Goal: Communication & Community: Answer question/provide support

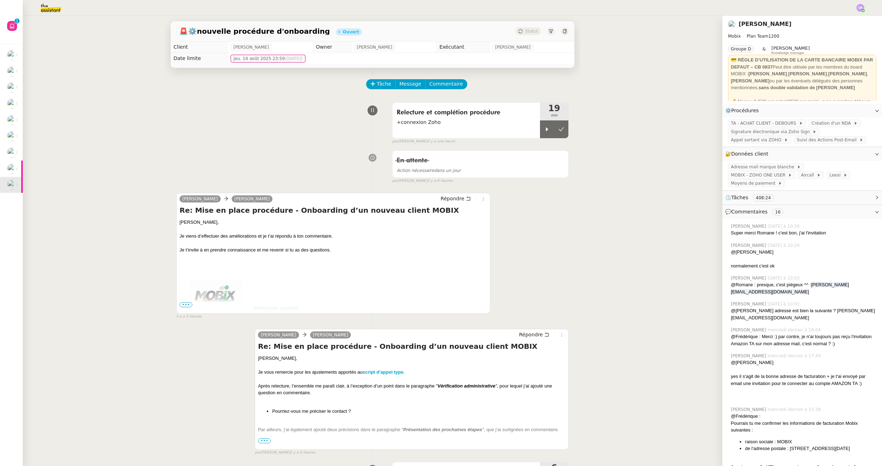
click at [255, 182] on div "En attente Action nécessaire dans un jour false par [PERSON_NAME] il y a 6 heur…" at bounding box center [372, 165] width 392 height 37
click at [544, 128] on icon at bounding box center [547, 129] width 6 height 6
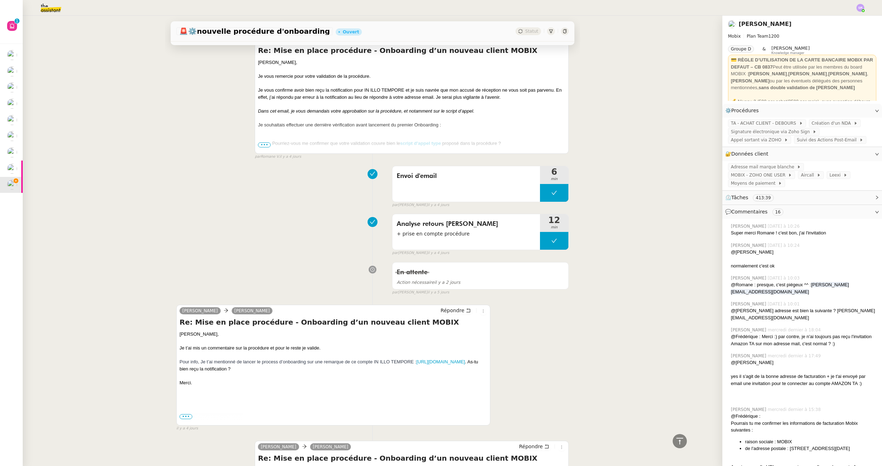
scroll to position [1152, 0]
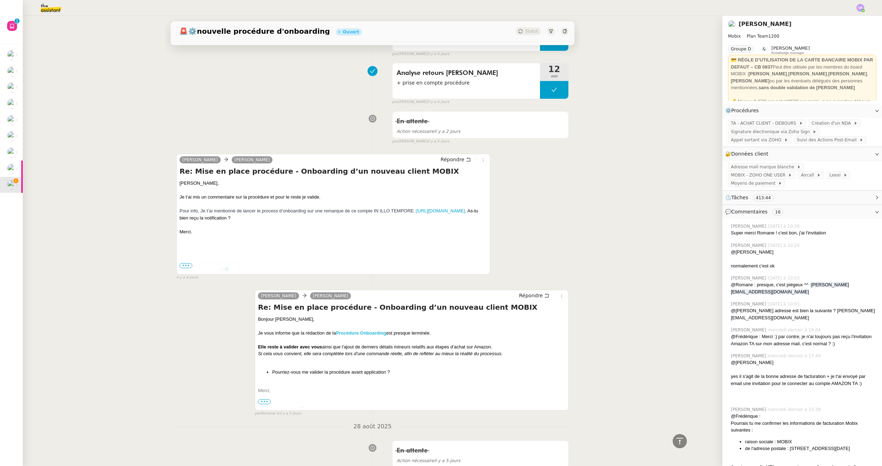
click at [367, 332] on strong "Procédure Onboarding" at bounding box center [361, 332] width 50 height 5
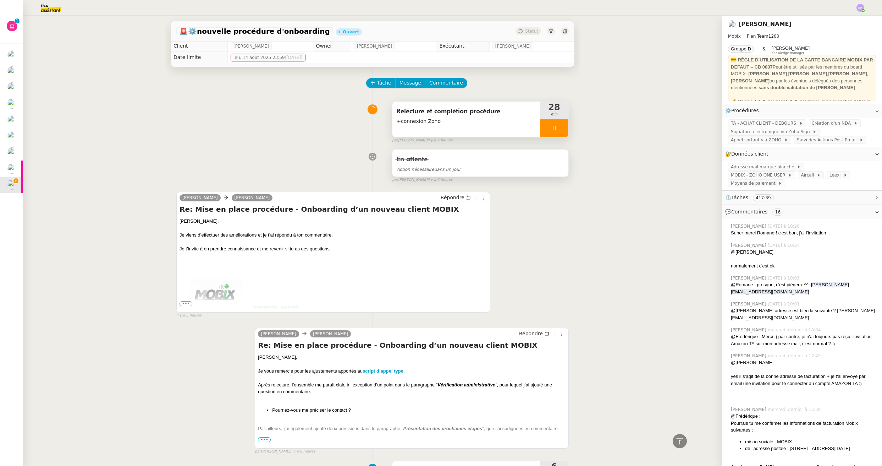
scroll to position [0, 0]
drag, startPoint x: 538, startPoint y: 130, endPoint x: 543, endPoint y: 129, distance: 5.7
click at [540, 129] on div at bounding box center [554, 129] width 28 height 18
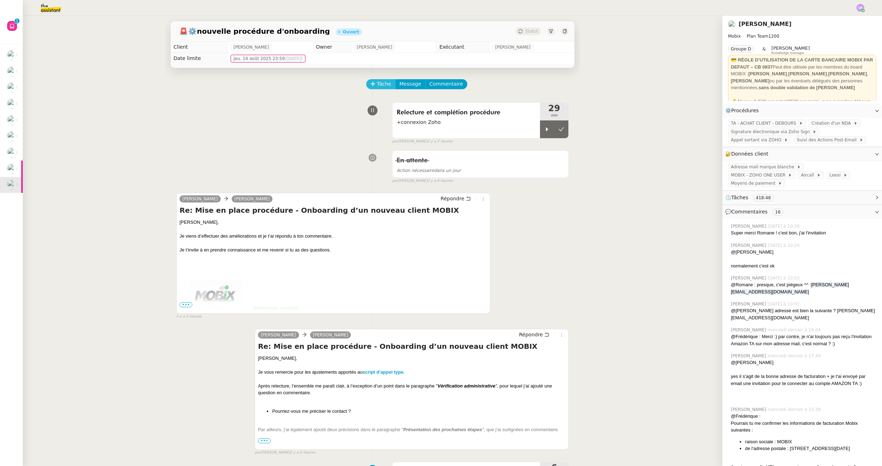
click at [378, 83] on span "Tâche" at bounding box center [384, 84] width 15 height 8
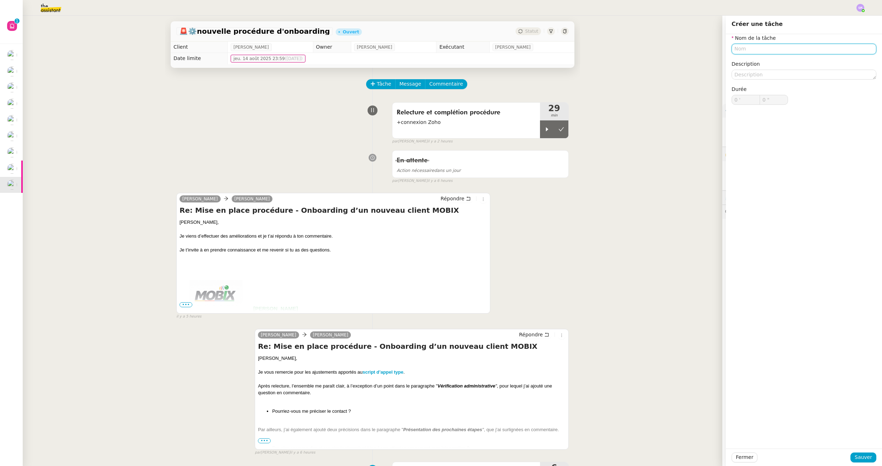
click at [687, 48] on input "text" at bounding box center [804, 49] width 145 height 10
click at [687, 79] on div "📧 Envoi d'email" at bounding box center [800, 82] width 136 height 6
type input "Envoi d'email"
click at [687, 455] on span "Sauver" at bounding box center [863, 457] width 17 height 8
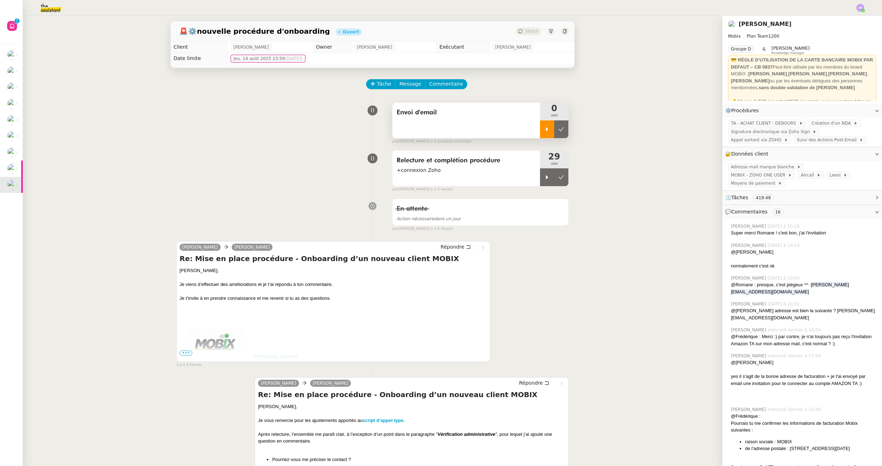
click at [546, 128] on icon at bounding box center [547, 129] width 2 height 4
click at [441, 246] on span "Répondre" at bounding box center [453, 246] width 24 height 7
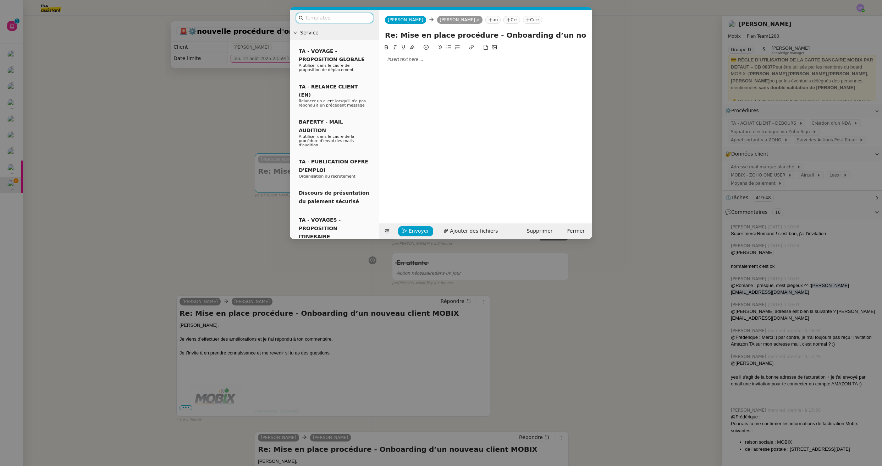
click at [420, 77] on div at bounding box center [485, 127] width 207 height 169
click at [439, 61] on div at bounding box center [485, 59] width 207 height 6
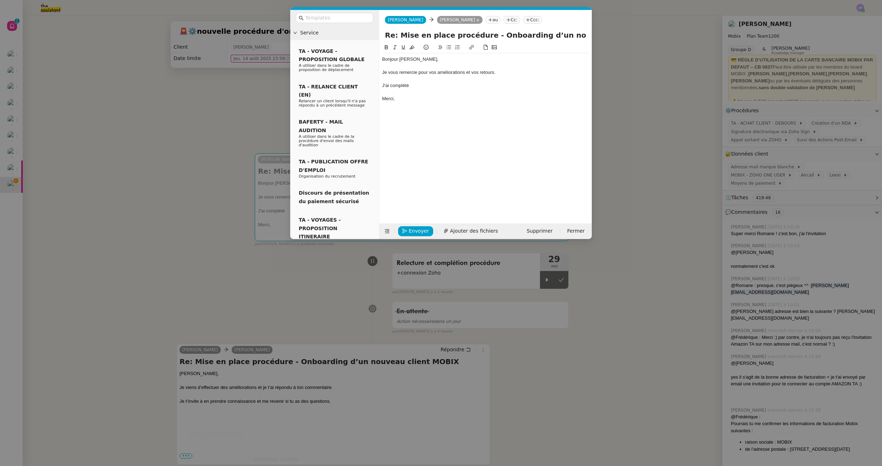
click at [230, 302] on nz-modal-container "Service TA - VOYAGE - PROPOSITION GLOBALE A utiliser dans le cadre de propositi…" at bounding box center [441, 233] width 882 height 466
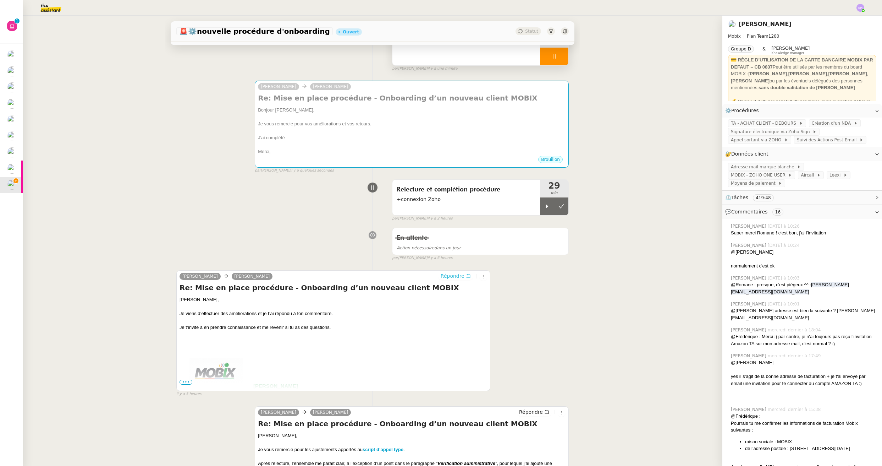
scroll to position [285, 0]
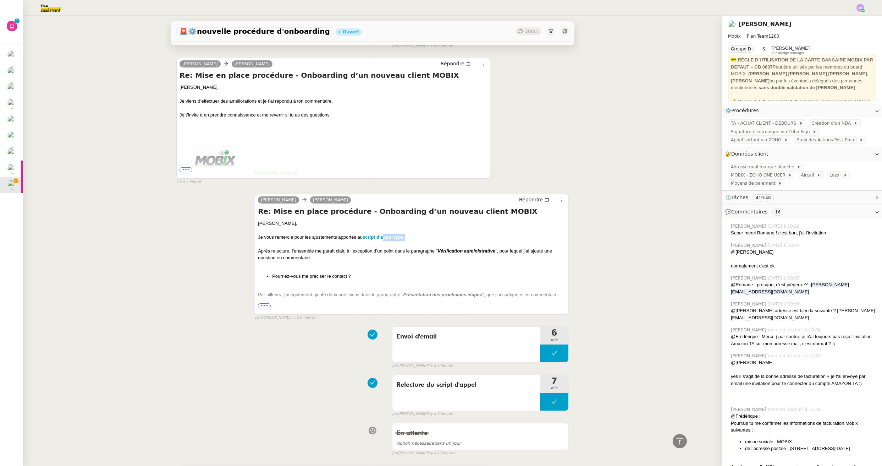
drag, startPoint x: 408, startPoint y: 237, endPoint x: 405, endPoint y: 233, distance: 4.5
click at [382, 240] on div "Je vous remercie pour les ajustements apportés au script d’appel type ." at bounding box center [412, 236] width 308 height 7
click at [405, 233] on div "Je vous remercie pour les ajustements apportés au script d’appel type ." at bounding box center [412, 236] width 308 height 7
drag, startPoint x: 401, startPoint y: 236, endPoint x: 361, endPoint y: 238, distance: 40.5
click at [361, 238] on div "Je vous remercie pour les ajustements apportés au script d’appel type ." at bounding box center [412, 236] width 308 height 7
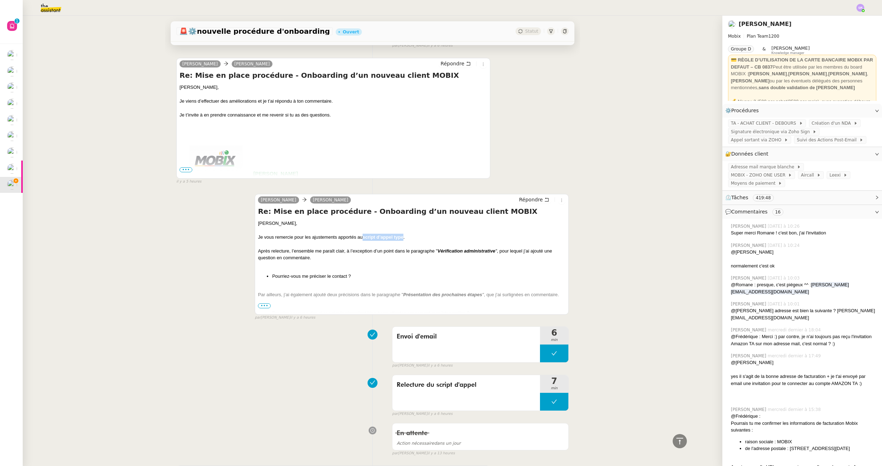
copy strong "script d’appel type"
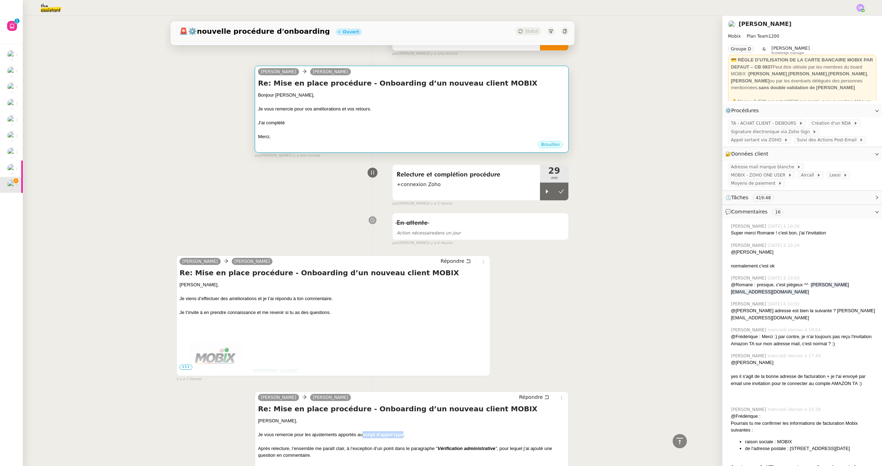
scroll to position [0, 0]
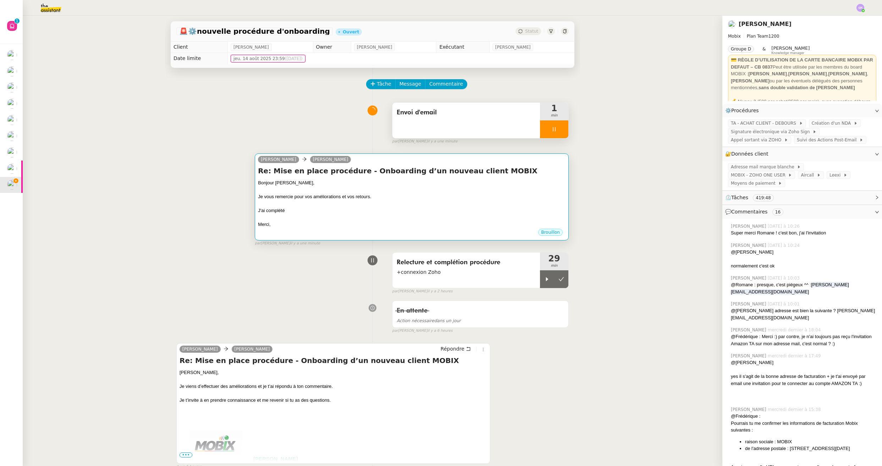
click at [336, 217] on div at bounding box center [412, 217] width 308 height 7
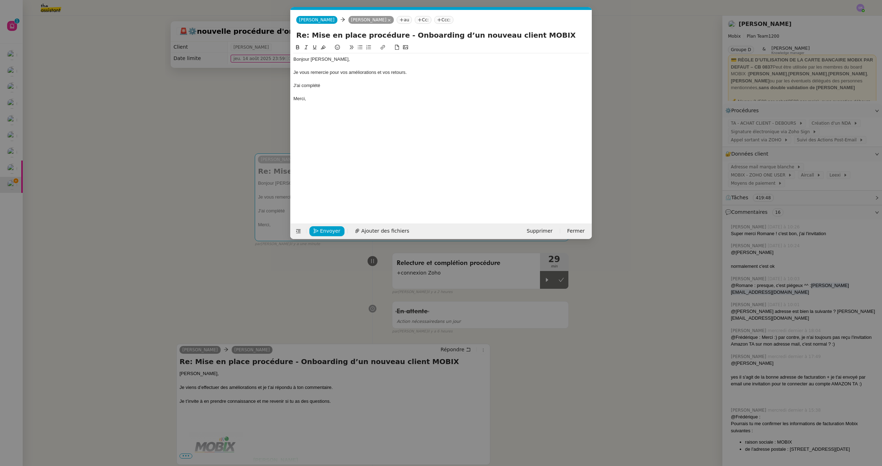
scroll to position [0, 15]
click at [361, 88] on div "J'ai complété" at bounding box center [441, 85] width 296 height 6
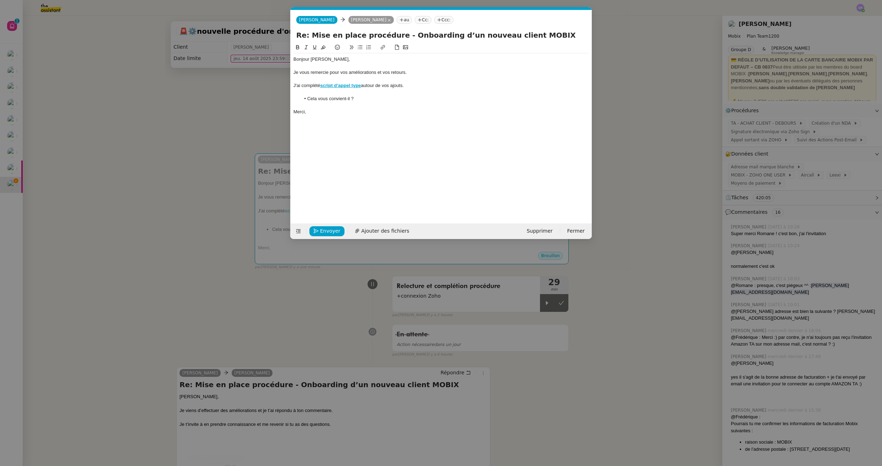
click at [425, 83] on div "J'ai complété script d’appel type autour de vos ajouts." at bounding box center [441, 85] width 296 height 6
drag, startPoint x: 426, startPoint y: 88, endPoint x: 440, endPoint y: 88, distance: 13.5
click at [426, 88] on div "J'ai complété script d’appel type autour de vos ajouts. Le script est très clai" at bounding box center [441, 85] width 296 height 6
click at [399, 95] on li "Cela vous convient-il ?" at bounding box center [445, 98] width 289 height 6
click at [401, 98] on li "Cela vous convient-il ?" at bounding box center [445, 98] width 289 height 6
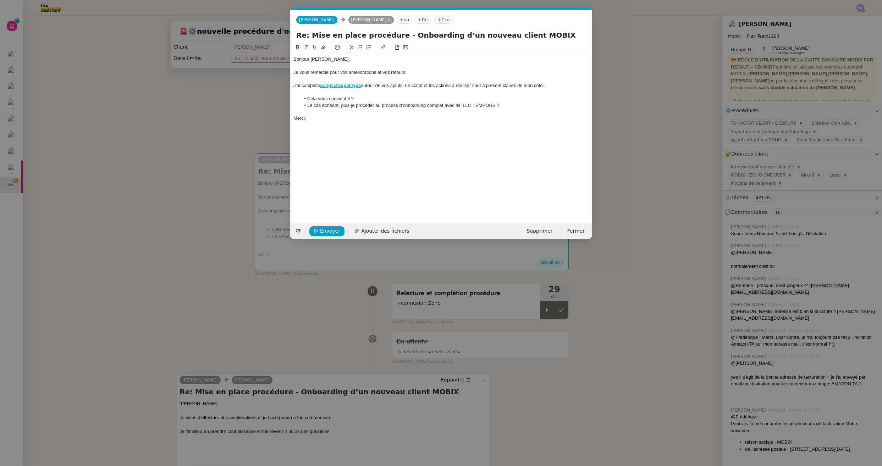
click at [206, 322] on nz-modal-container "Service TA - VOYAGE - PROPOSITION GLOBALE A utiliser dans le cadre de propositi…" at bounding box center [441, 233] width 882 height 466
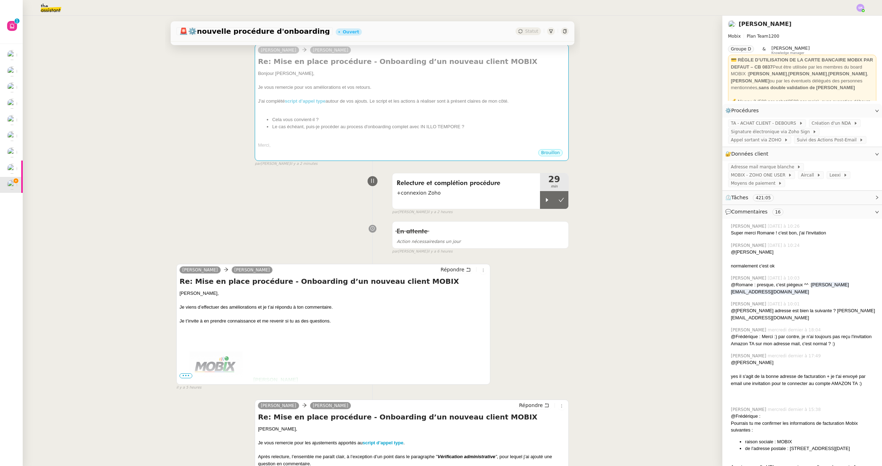
scroll to position [333, 0]
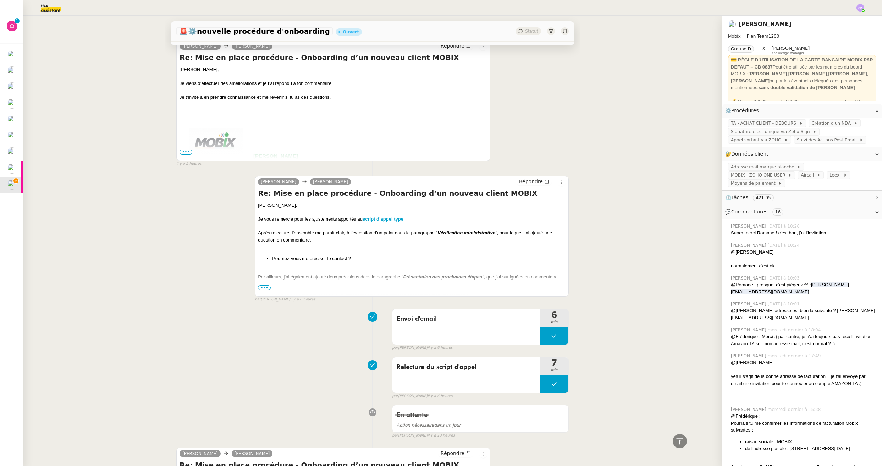
click at [263, 286] on span "•••" at bounding box center [264, 287] width 13 height 5
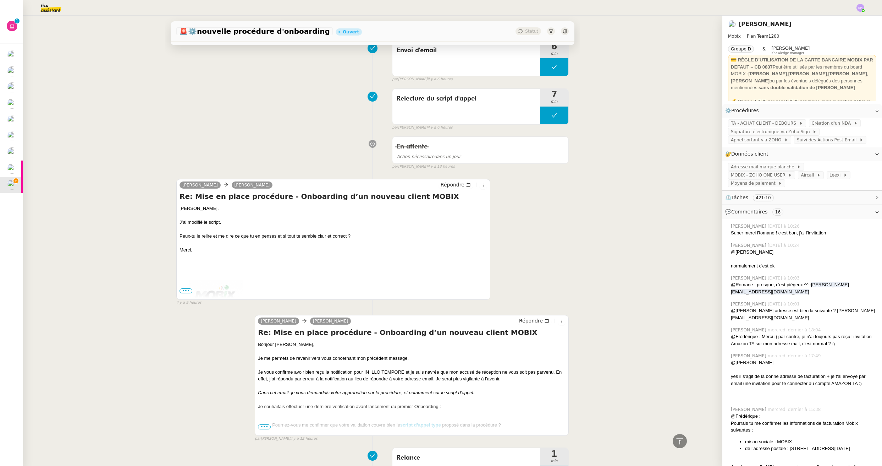
scroll to position [1290, 0]
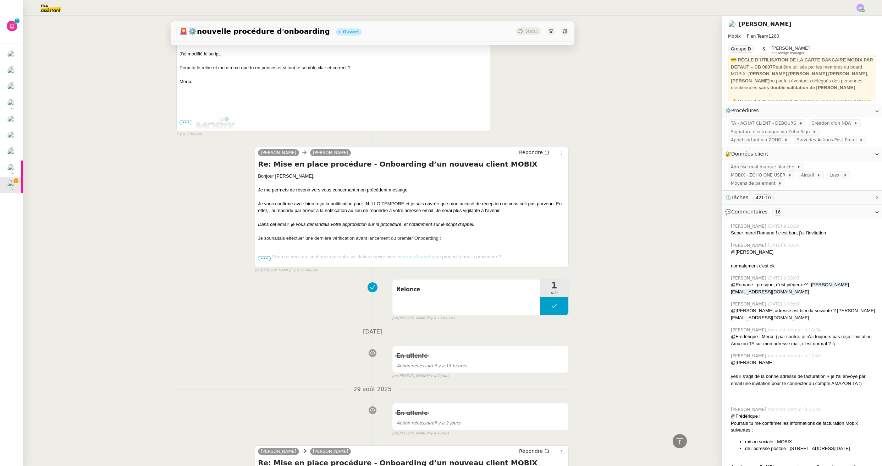
click at [404, 204] on div "Je vous confirme avoir bien reçu la notification pour IN ILLO TEMPORE et je sui…" at bounding box center [412, 207] width 308 height 14
drag, startPoint x: 400, startPoint y: 204, endPoint x: 372, endPoint y: 205, distance: 28.1
click at [363, 205] on div "Je vous confirme avoir bien reçu la notification pour IN ILLO TEMPORE et je sui…" at bounding box center [412, 207] width 308 height 14
copy div "IN ILLO TEMPORE"
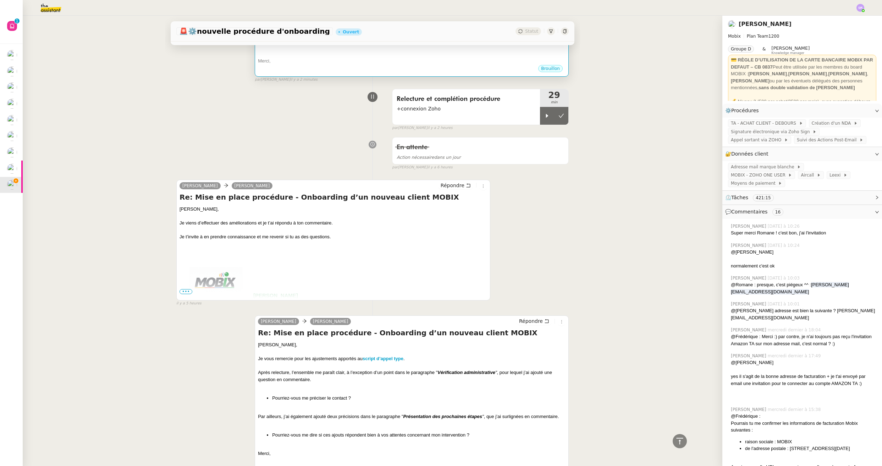
scroll to position [0, 0]
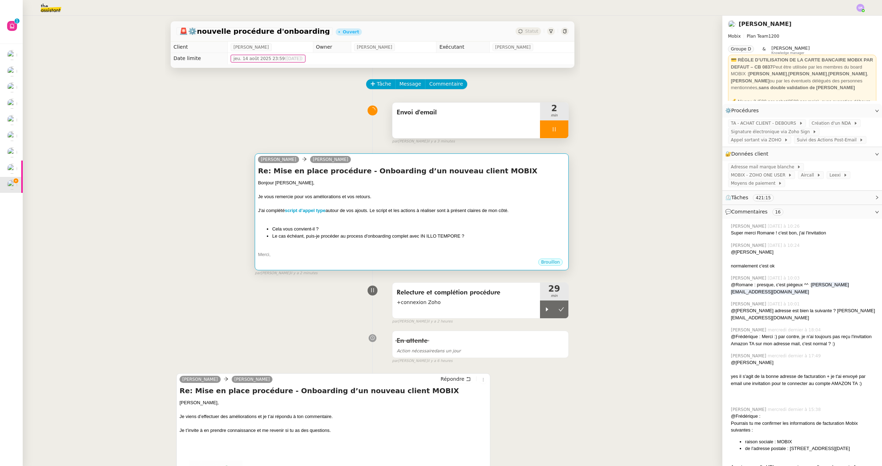
click at [461, 229] on li "Cela vous convient-il ?" at bounding box center [418, 228] width 293 height 7
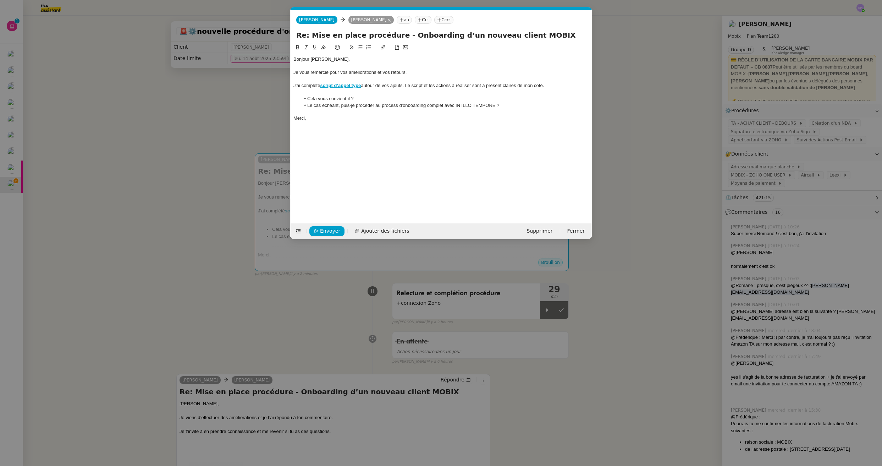
scroll to position [0, 15]
drag, startPoint x: 495, startPoint y: 103, endPoint x: 456, endPoint y: 106, distance: 39.2
click at [456, 106] on li "Le cas échéant, puis-je procéder au process d'onboarding complet avec IN ILLO T…" at bounding box center [445, 105] width 289 height 6
click at [484, 122] on div "Bonjour [PERSON_NAME], Je vous remercie pour vos améliorations et vos retours. …" at bounding box center [441, 88] width 296 height 71
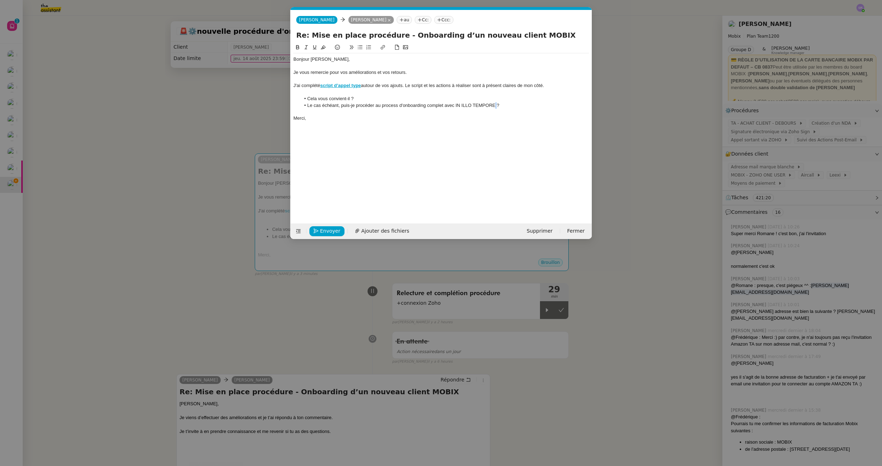
click at [496, 106] on li "Le cas échéant, puis-je procéder au process d'onboarding complet avec IN ILLO T…" at bounding box center [445, 105] width 289 height 6
click at [400, 107] on li "Le cas échéant, puis-je procéder au process d'onboarding complet avec IN ILLO T…" at bounding box center [445, 105] width 289 height 6
drag, startPoint x: 354, startPoint y: 102, endPoint x: 399, endPoint y: 105, distance: 45.5
click at [354, 102] on li "Le cas échéant, puis-je procéder au process d'onboarding complet avec IN ILLO T…" at bounding box center [445, 105] width 289 height 6
click at [400, 105] on li "Le cas échéant, puis-je procéder au process d'onboarding complet avec IN ILLO T…" at bounding box center [445, 105] width 289 height 6
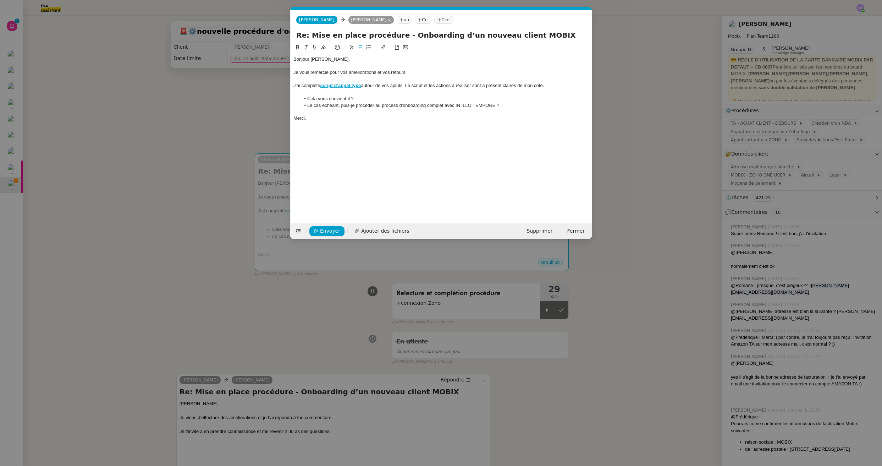
click at [398, 106] on li "Le cas échéant, puis-je procéder au process d'onboarding complet avec IN ILLO T…" at bounding box center [445, 105] width 289 height 6
click at [479, 127] on div "Bonjour [PERSON_NAME], Je vous remercie pour vos améliorations et vos retours. …" at bounding box center [441, 127] width 296 height 169
click at [403, 105] on li "Le cas échéant, puis-je procéder au processus d'onboarding complet avec IN ILLO…" at bounding box center [445, 105] width 289 height 6
click at [344, 121] on div "Merci," at bounding box center [441, 118] width 296 height 6
click at [395, 98] on li "Cela vous convient-il ?" at bounding box center [445, 98] width 289 height 6
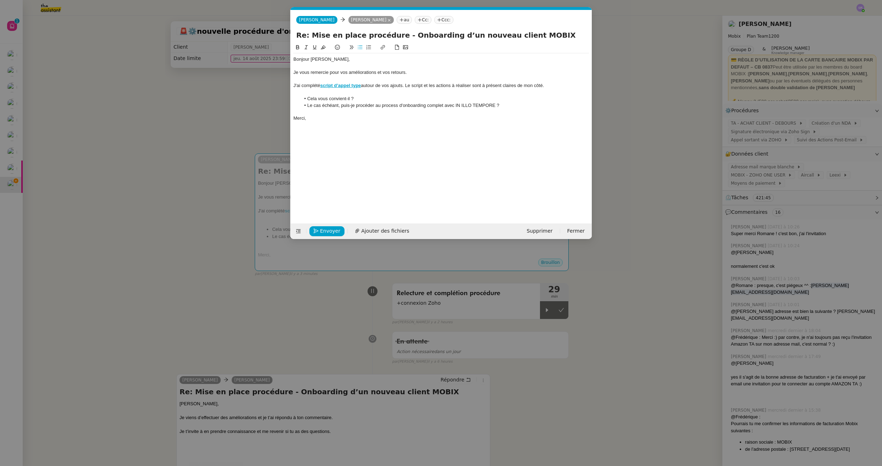
click at [562, 89] on div at bounding box center [441, 92] width 296 height 6
click at [321, 227] on span "Envoyer" at bounding box center [330, 231] width 20 height 8
drag, startPoint x: 326, startPoint y: 228, endPoint x: 322, endPoint y: 226, distance: 4.0
click at [326, 228] on span "Confirmer l'envoi" at bounding box center [341, 231] width 43 height 8
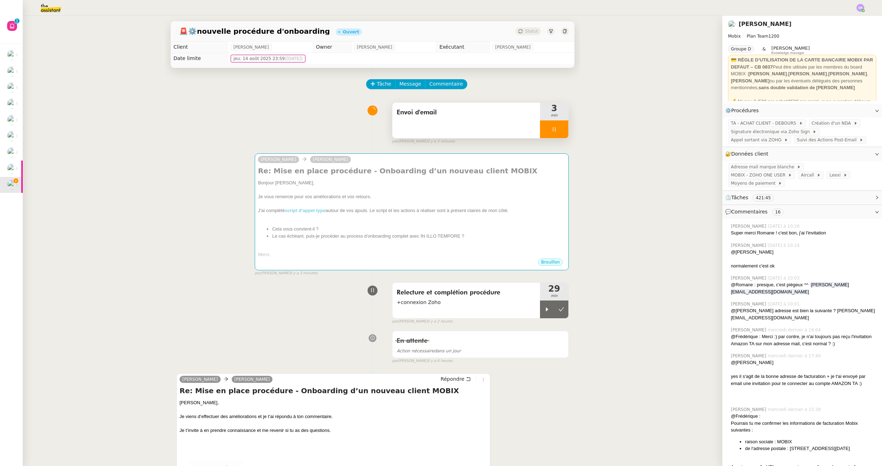
click at [152, 189] on div "🚨 ⚙️nouvelle procédure d'onboarding Ouvert Statut Client [PERSON_NAME] Owner [P…" at bounding box center [373, 241] width 700 height 450
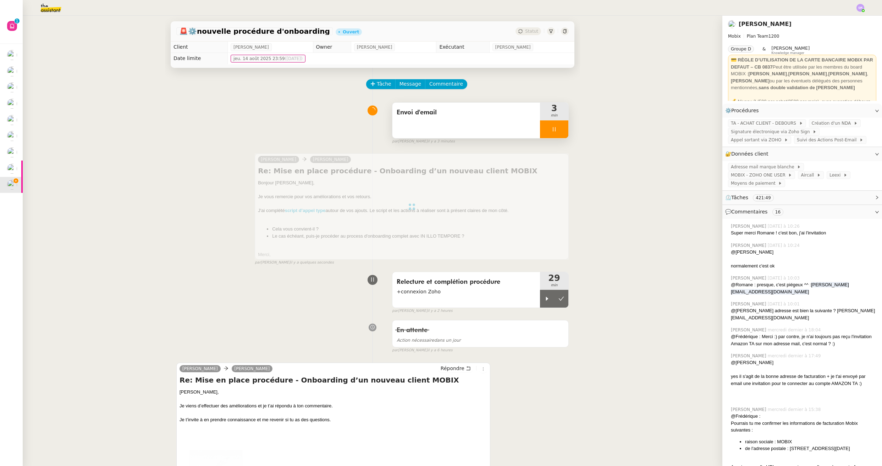
click at [543, 130] on div at bounding box center [554, 129] width 28 height 18
click at [554, 131] on button at bounding box center [561, 129] width 14 height 18
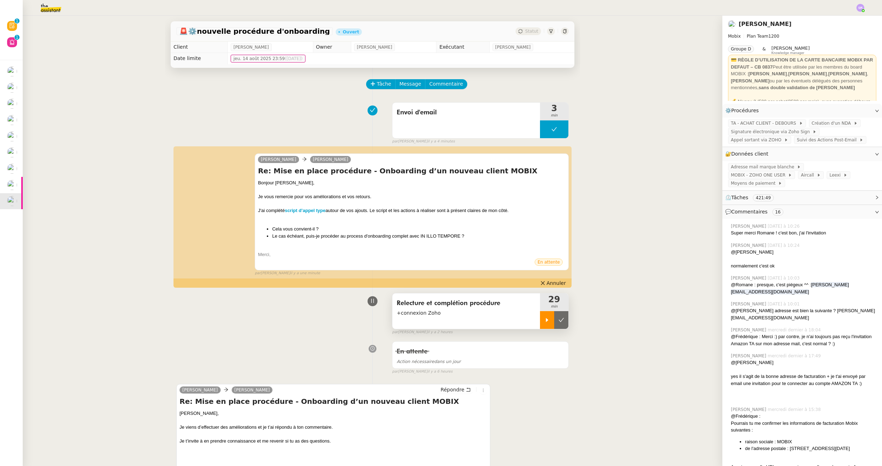
click at [546, 320] on icon at bounding box center [547, 320] width 2 height 4
click at [555, 317] on div at bounding box center [554, 320] width 28 height 18
click at [559, 321] on icon at bounding box center [562, 320] width 6 height 6
click at [519, 30] on div "Statut" at bounding box center [529, 31] width 26 height 8
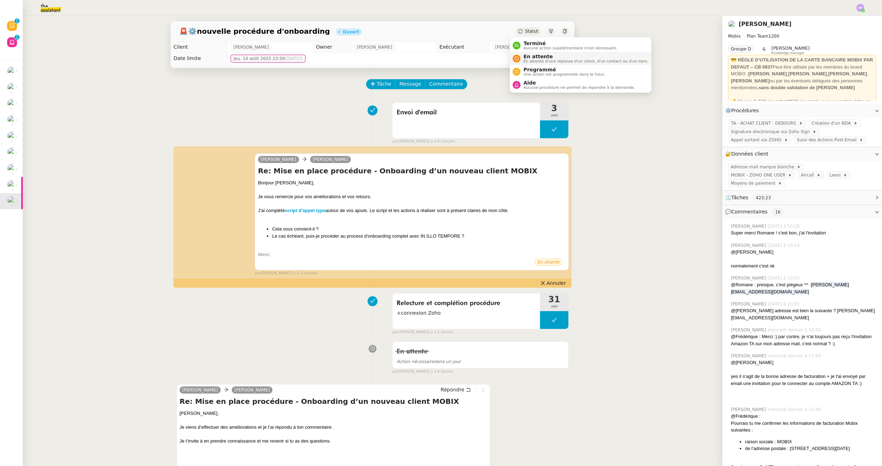
click at [551, 59] on span "En attente d'une réponse d'un client, d'un contact ou d'un tiers." at bounding box center [585, 61] width 125 height 4
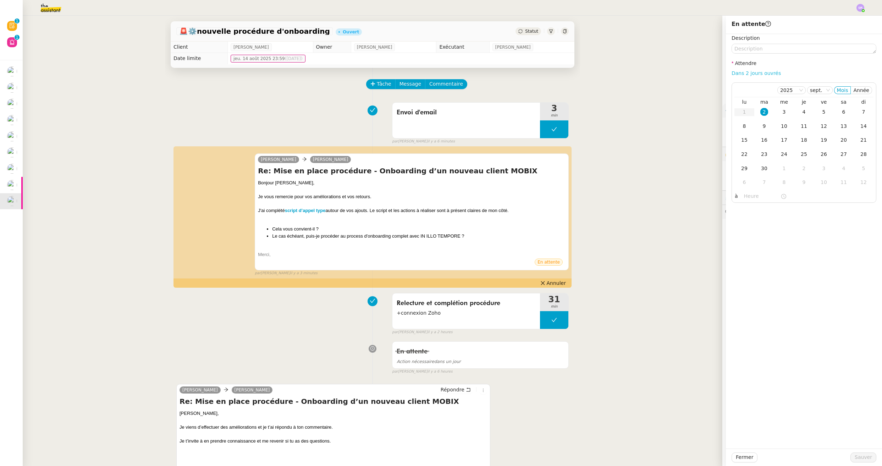
click at [687, 75] on link "Dans 2 jours ouvrés" at bounding box center [756, 73] width 49 height 6
type input "07:00"
drag, startPoint x: 857, startPoint y: 456, endPoint x: 839, endPoint y: 446, distance: 20.6
click at [687, 456] on span "Sauver" at bounding box center [863, 457] width 17 height 8
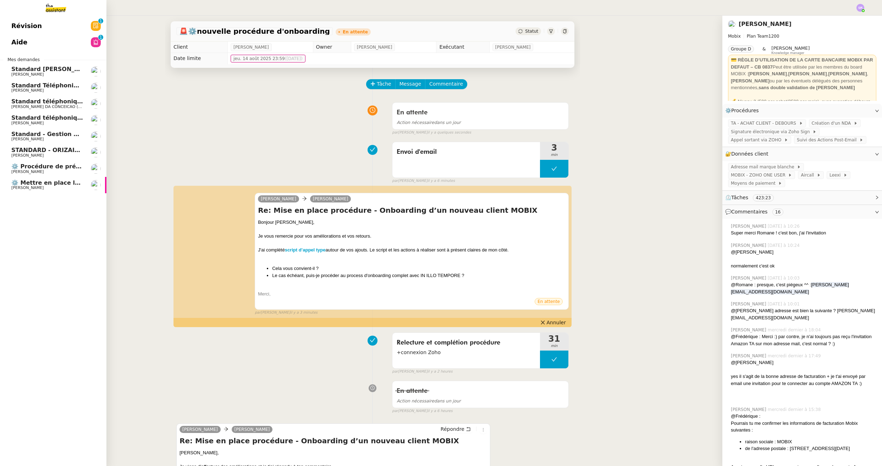
click at [48, 166] on span "⚙️ Procédure de précomptabilité" at bounding box center [63, 166] width 105 height 7
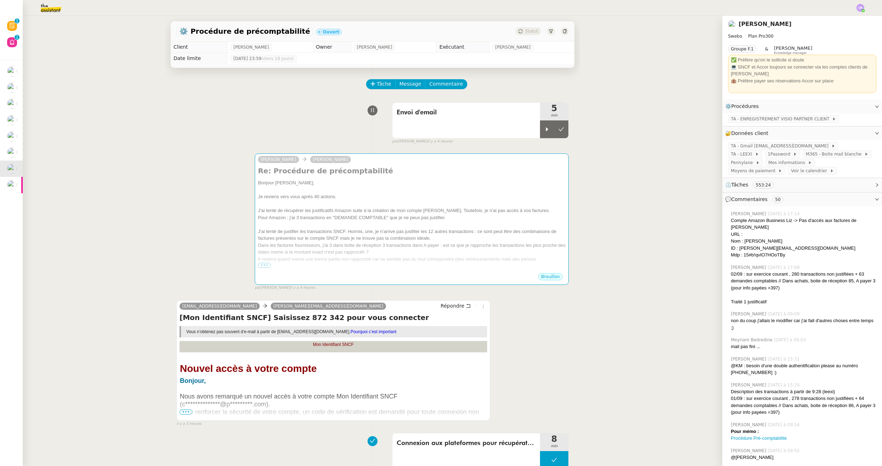
drag, startPoint x: 288, startPoint y: 130, endPoint x: 324, endPoint y: 125, distance: 36.2
click at [288, 130] on div "Envoi d'email 5 min false par [PERSON_NAME] il y a 4 heures" at bounding box center [372, 121] width 392 height 45
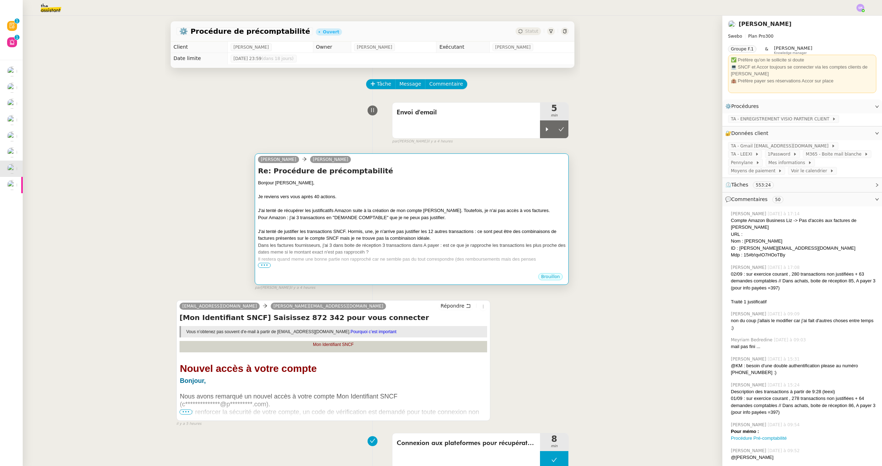
click at [411, 259] on div "Il restera quand meme une bonne partie non rapproché car ne semble pas du tout …" at bounding box center [412, 258] width 308 height 7
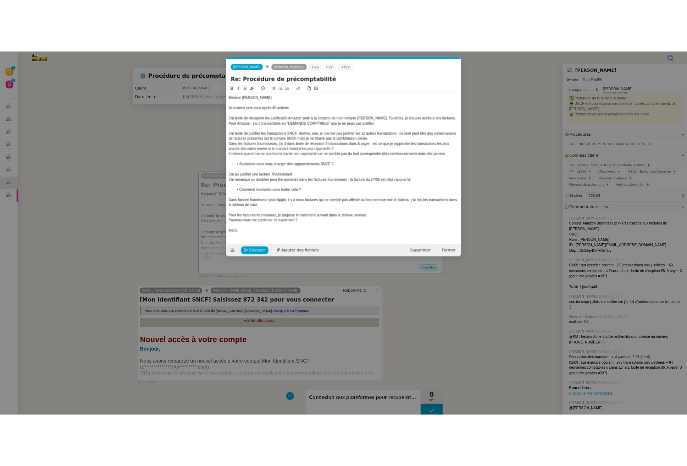
scroll to position [0, 15]
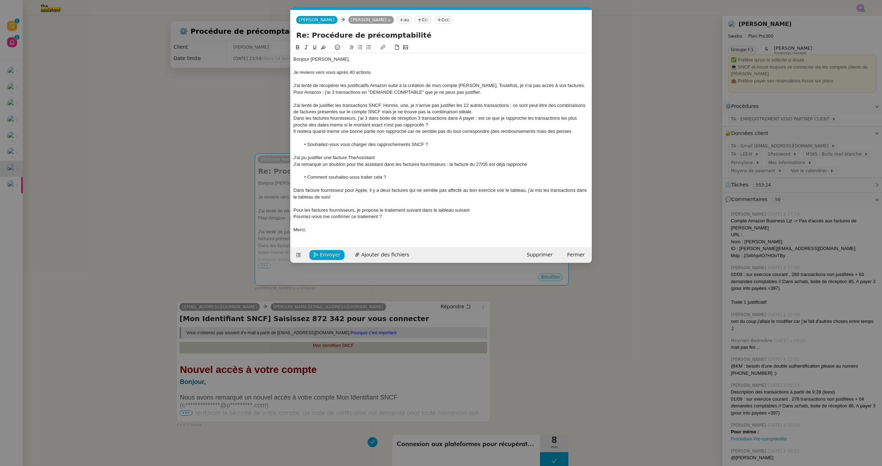
click at [545, 347] on nz-modal-container "Service TA - VOYAGE - PROPOSITION GLOBALE A utiliser dans le cadre de propositi…" at bounding box center [441, 233] width 882 height 466
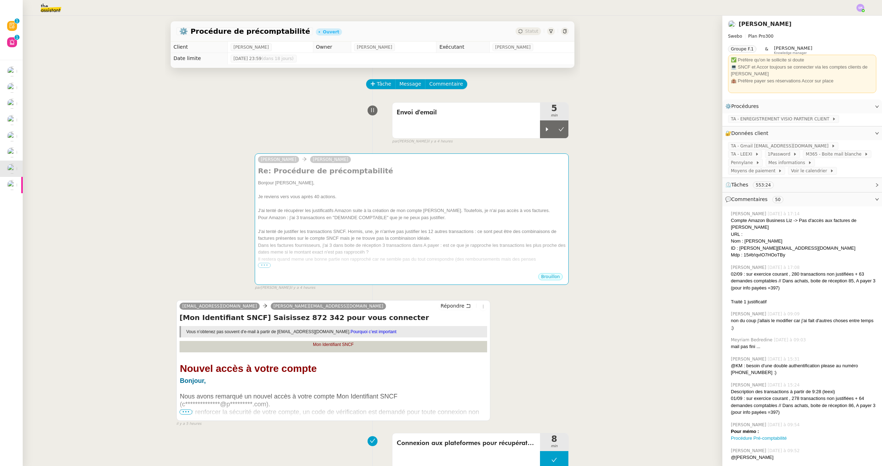
click at [578, 79] on div "⚙️ Procédure de précomptabilité Ouvert Statut Client [PERSON_NAME] Owner [PERSO…" at bounding box center [373, 241] width 700 height 450
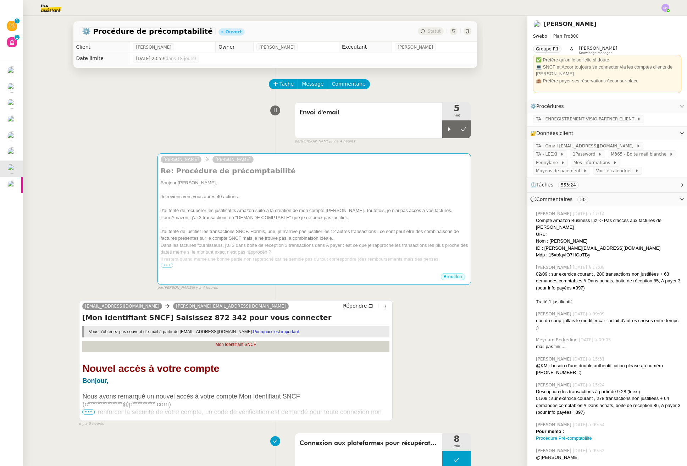
drag, startPoint x: 489, startPoint y: 126, endPoint x: 503, endPoint y: 120, distance: 15.6
click at [489, 126] on div "⚙️ Procédure de précomptabilité Ouvert Statut Client [PERSON_NAME] Owner [PERSO…" at bounding box center [275, 241] width 505 height 450
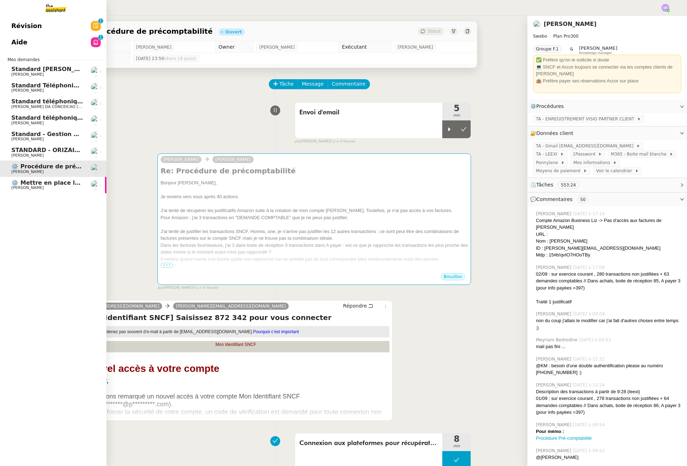
click at [57, 144] on link "STANDARD - ORIZAIR - [DATE] [PERSON_NAME]" at bounding box center [53, 152] width 106 height 16
